Goal: Register for event/course

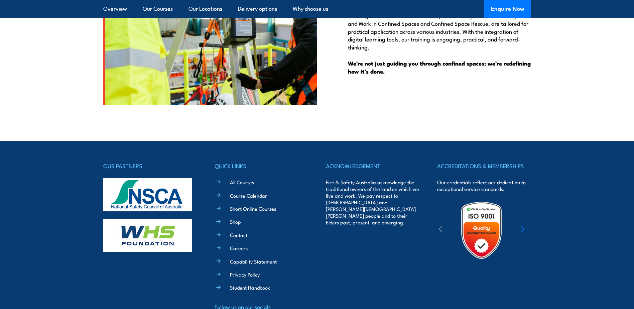
scroll to position [1724, 0]
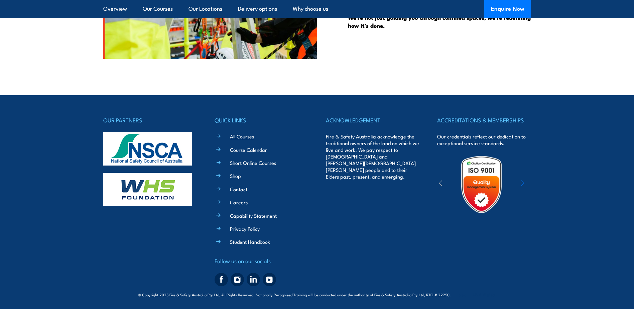
click at [236, 136] on link "All Courses" at bounding box center [242, 136] width 24 height 7
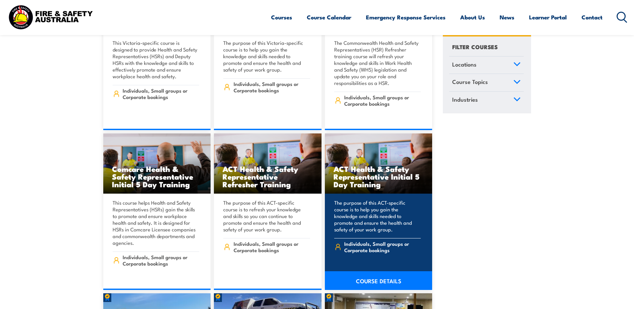
scroll to position [3141, 0]
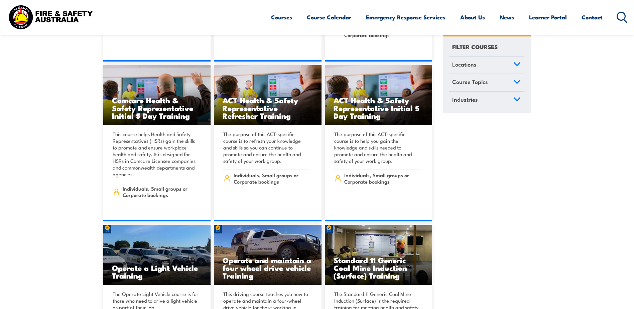
click at [626, 18] on icon at bounding box center [621, 17] width 11 height 11
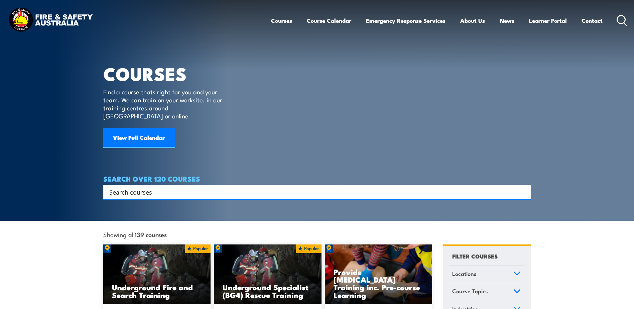
click at [147, 187] on input "Search input" at bounding box center [312, 192] width 407 height 10
type input "r"
type input "fire extinguisher"
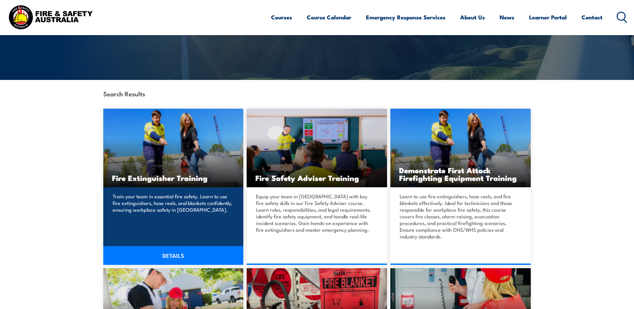
scroll to position [134, 0]
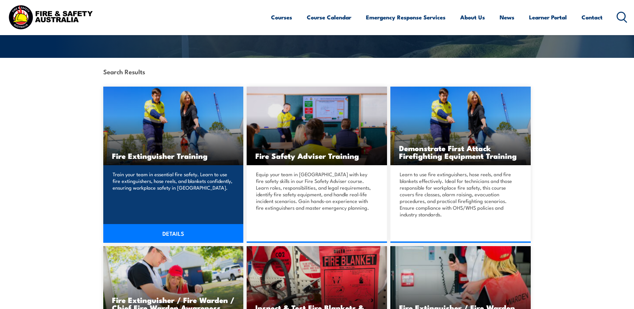
click at [173, 131] on img at bounding box center [173, 126] width 140 height 79
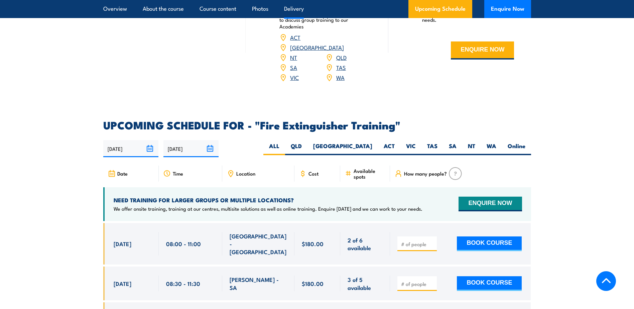
scroll to position [1002, 0]
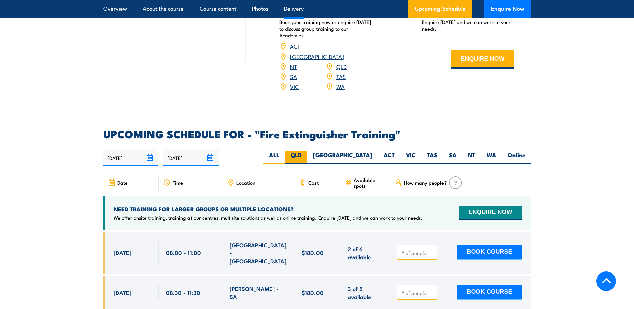
click at [307, 151] on label "QLD" at bounding box center [296, 157] width 22 height 13
click at [306, 151] on input "QLD" at bounding box center [304, 153] width 4 height 4
radio input "true"
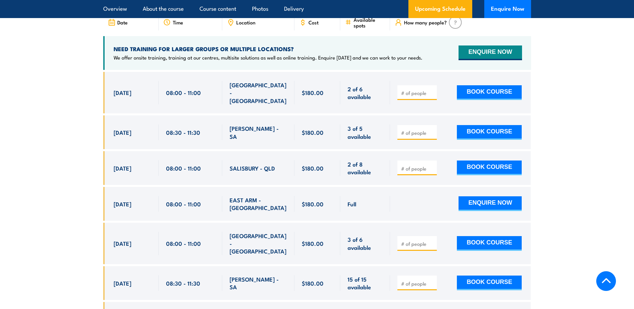
scroll to position [1169, 0]
